Goal: Check status: Check status

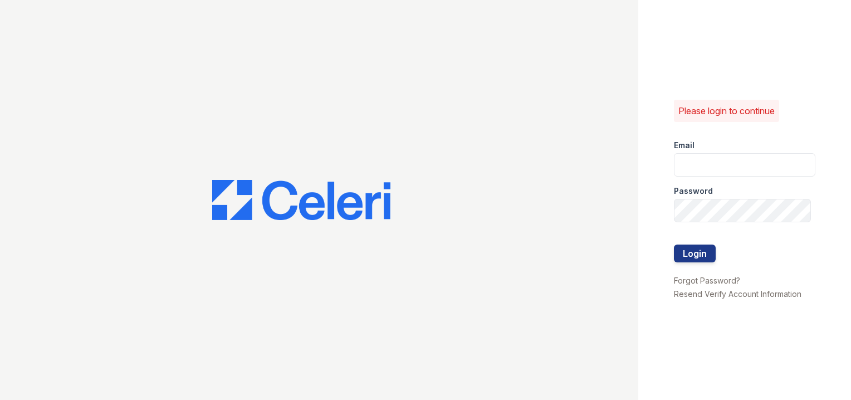
type input "[EMAIL_ADDRESS][DOMAIN_NAME]"
click at [693, 241] on div at bounding box center [745, 233] width 142 height 22
click at [695, 246] on button "Login" at bounding box center [695, 254] width 42 height 18
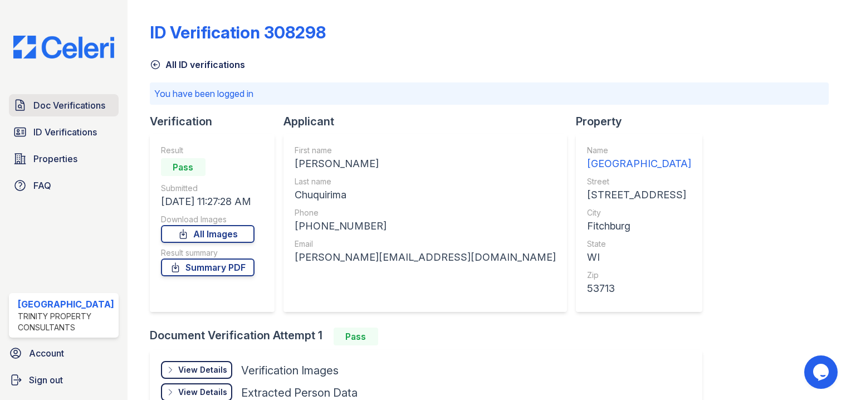
click at [86, 103] on span "Doc Verifications" at bounding box center [69, 105] width 72 height 13
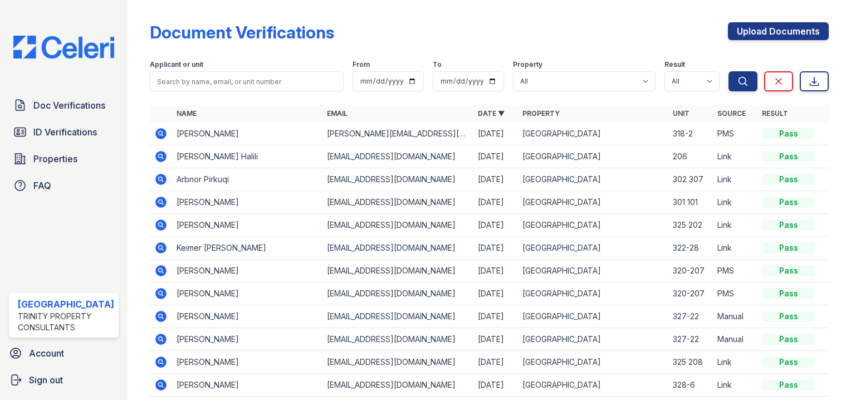
click at [154, 159] on icon at bounding box center [160, 156] width 13 height 13
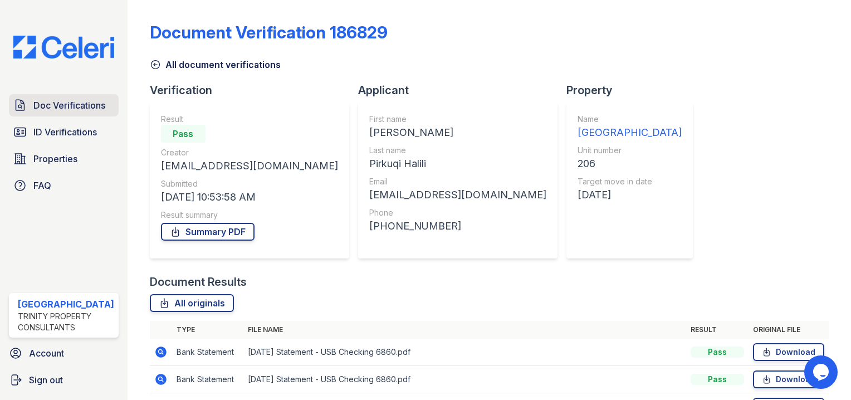
click at [87, 111] on link "Doc Verifications" at bounding box center [64, 105] width 110 height 22
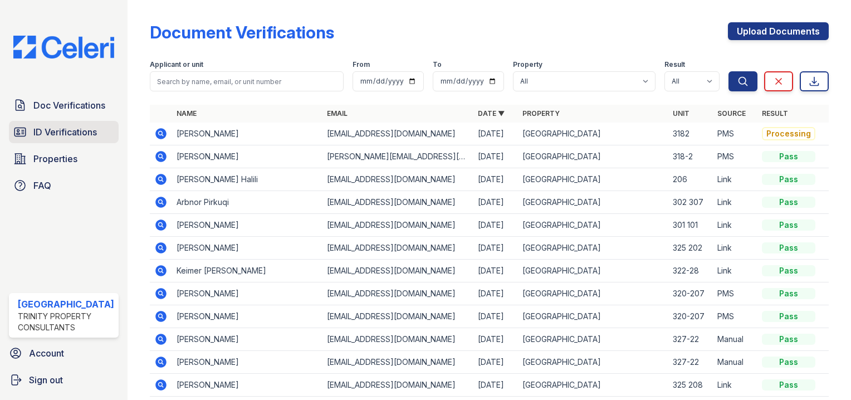
click at [74, 132] on span "ID Verifications" at bounding box center [65, 131] width 64 height 13
